Goal: Task Accomplishment & Management: Complete application form

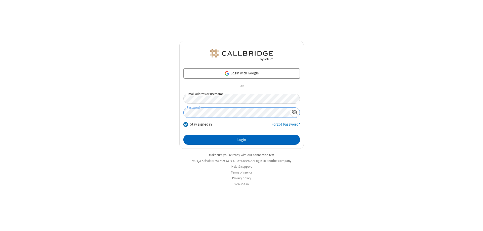
click at [242, 139] on button "Login" at bounding box center [242, 139] width 117 height 10
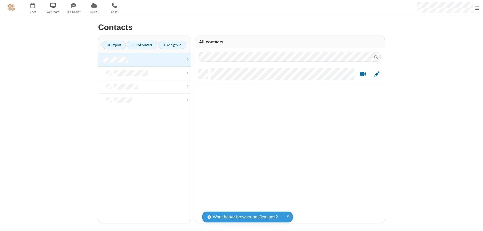
scroll to position [154, 186]
click at [145, 59] on link at bounding box center [144, 60] width 93 height 14
click at [142, 45] on link "Add contact" at bounding box center [142, 45] width 30 height 9
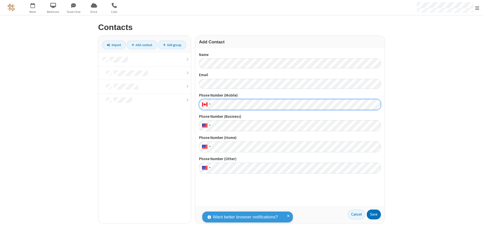
click at [374, 214] on button "Save" at bounding box center [374, 214] width 14 height 10
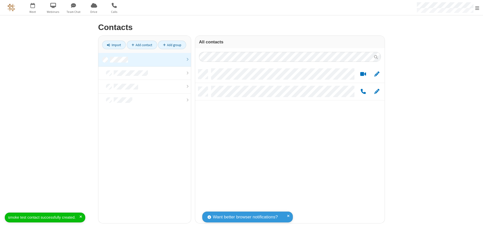
scroll to position [154, 186]
click at [142, 45] on link "Add contact" at bounding box center [142, 45] width 30 height 9
